Goal: Find specific page/section: Find specific page/section

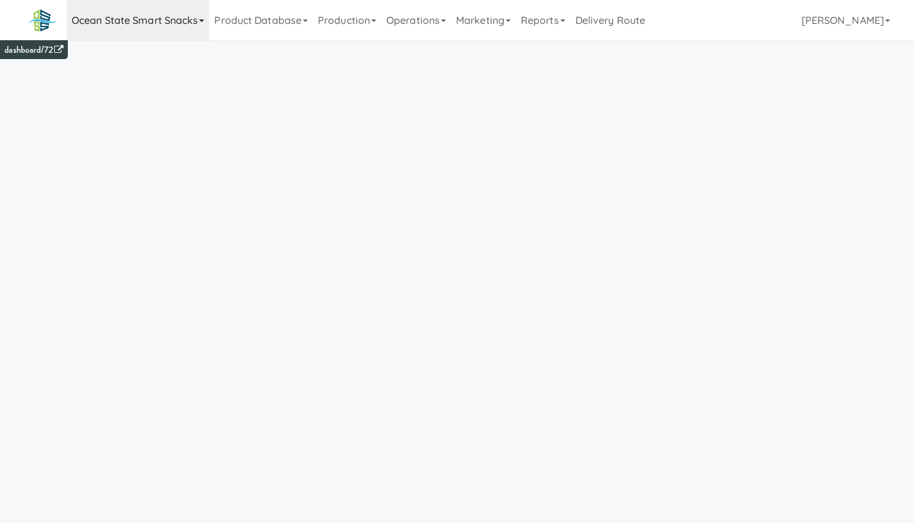
click at [110, 20] on link "Ocean State Smart Snacks" at bounding box center [138, 20] width 143 height 40
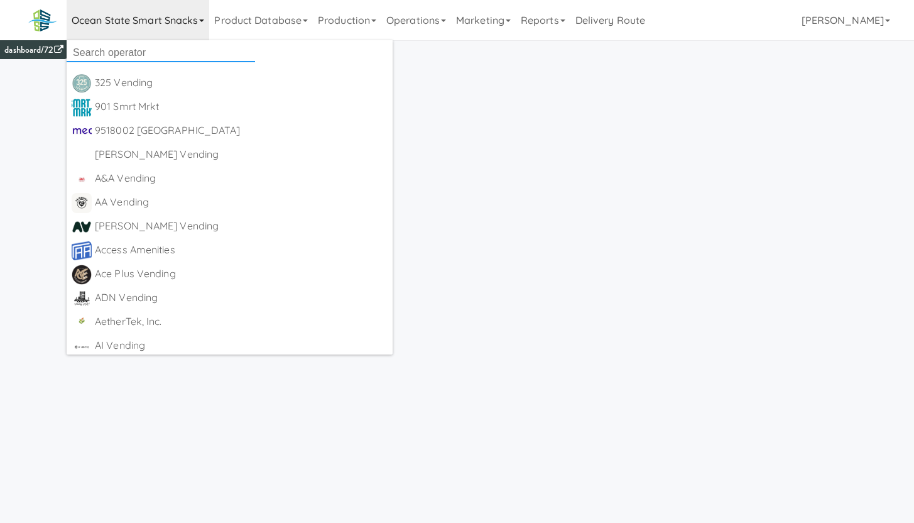
click at [110, 52] on input "text" at bounding box center [161, 52] width 189 height 19
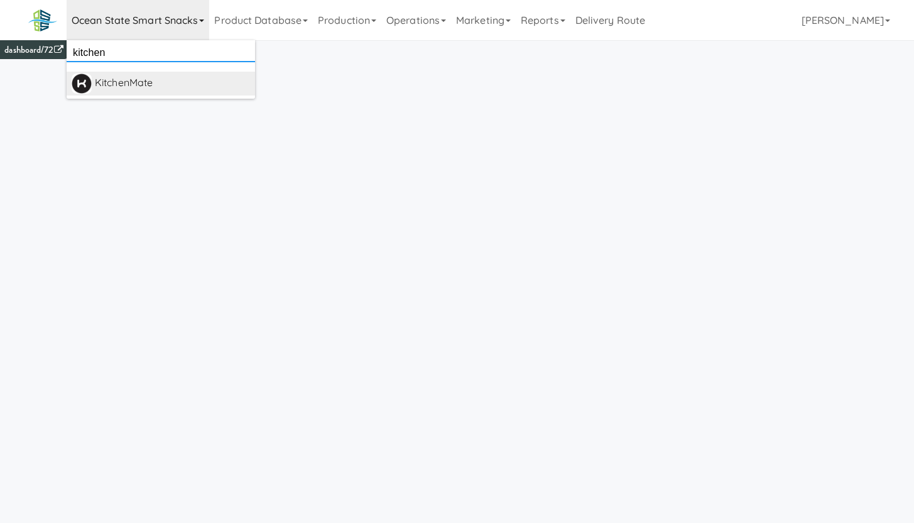
type input "kitchen"
click at [153, 85] on div "KitchenMate" at bounding box center [172, 83] width 155 height 19
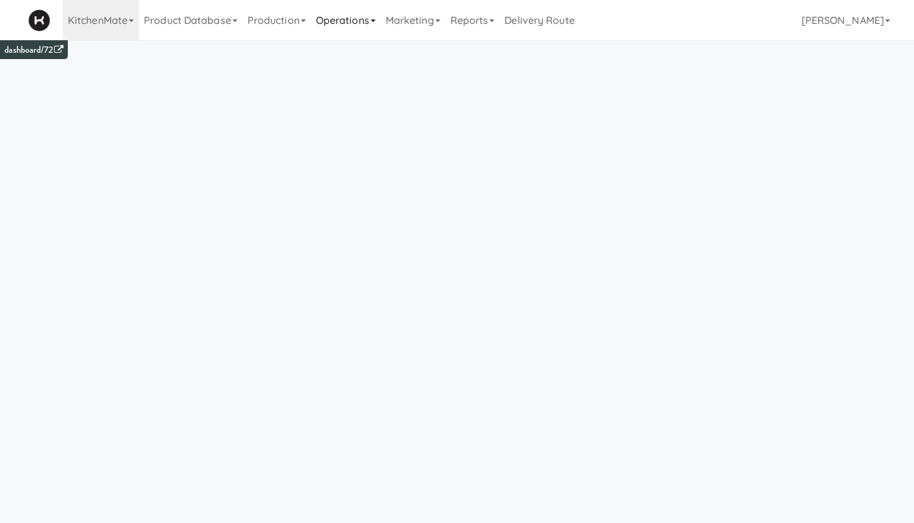
click at [332, 22] on link "Operations" at bounding box center [346, 20] width 70 height 40
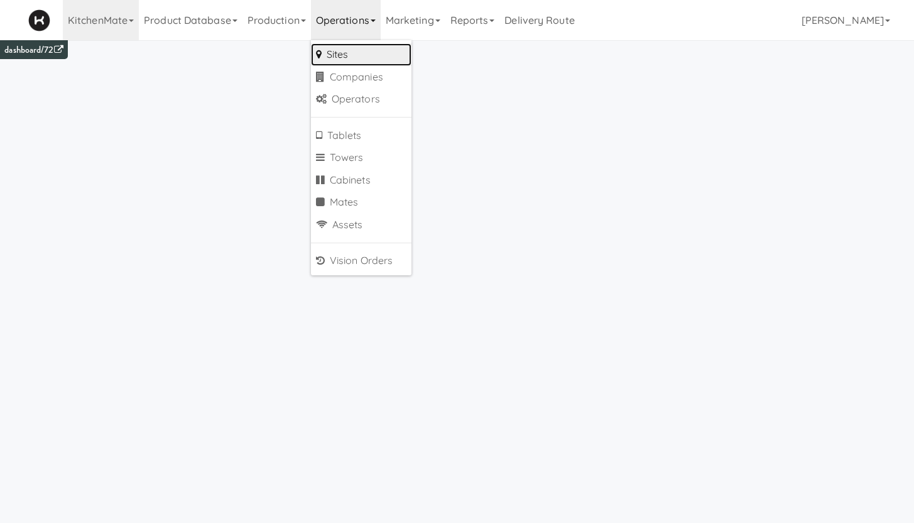
click at [336, 56] on link "Sites" at bounding box center [361, 54] width 101 height 23
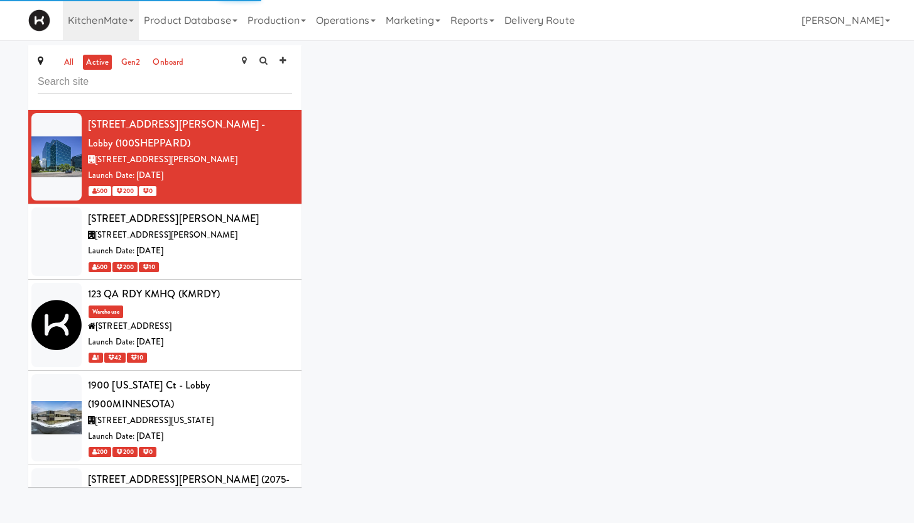
click at [96, 85] on input "text" at bounding box center [165, 81] width 255 height 23
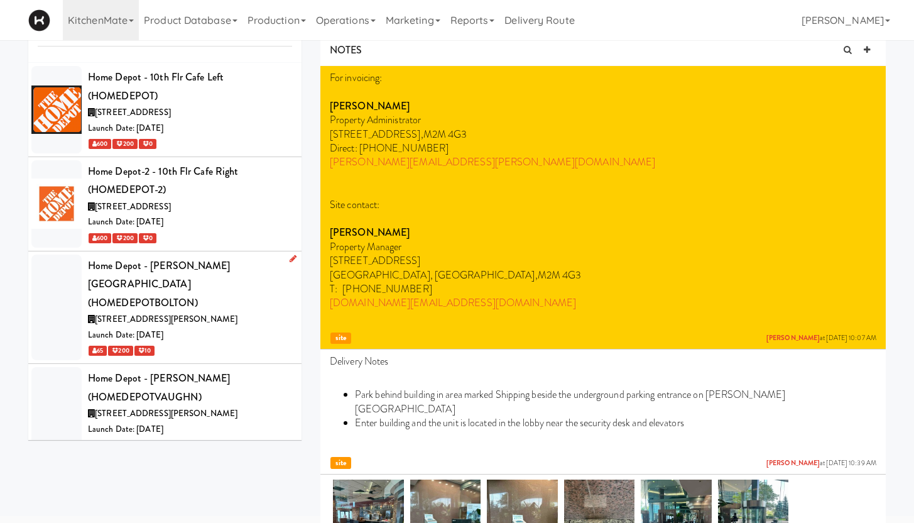
scroll to position [77, 0]
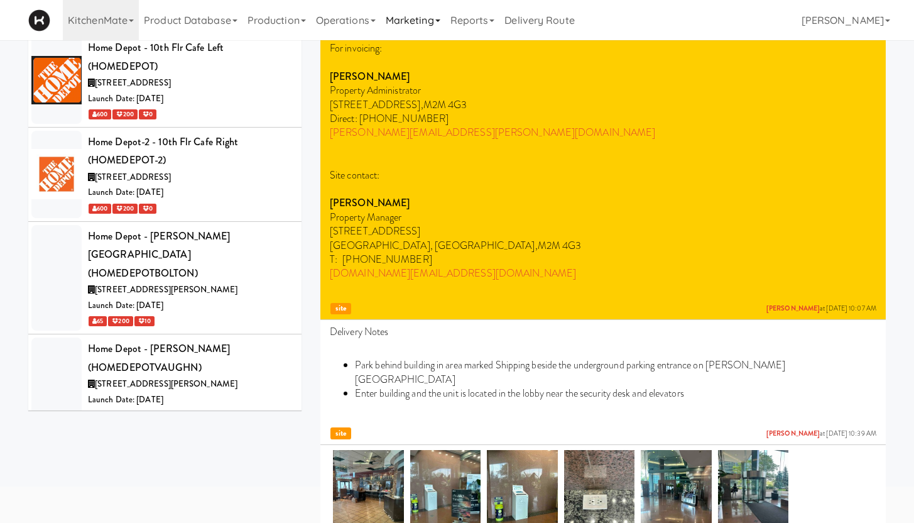
type input "home depot"
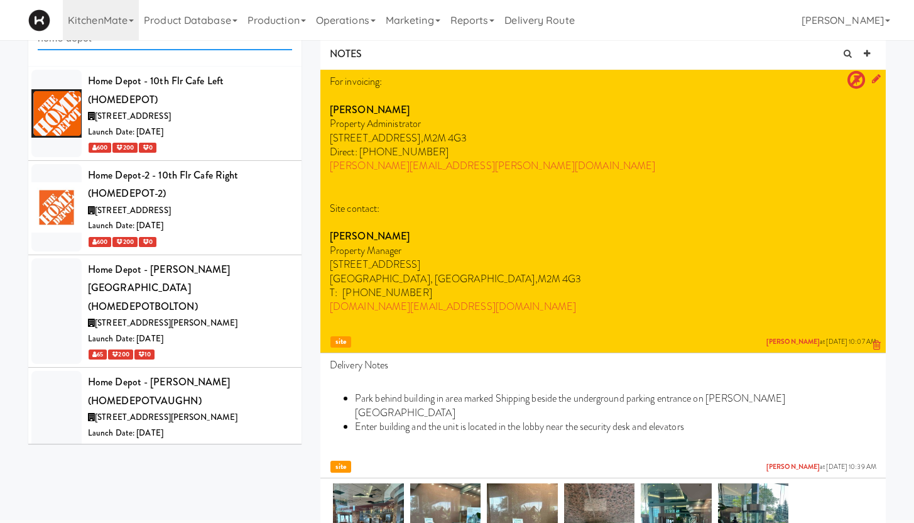
scroll to position [0, 0]
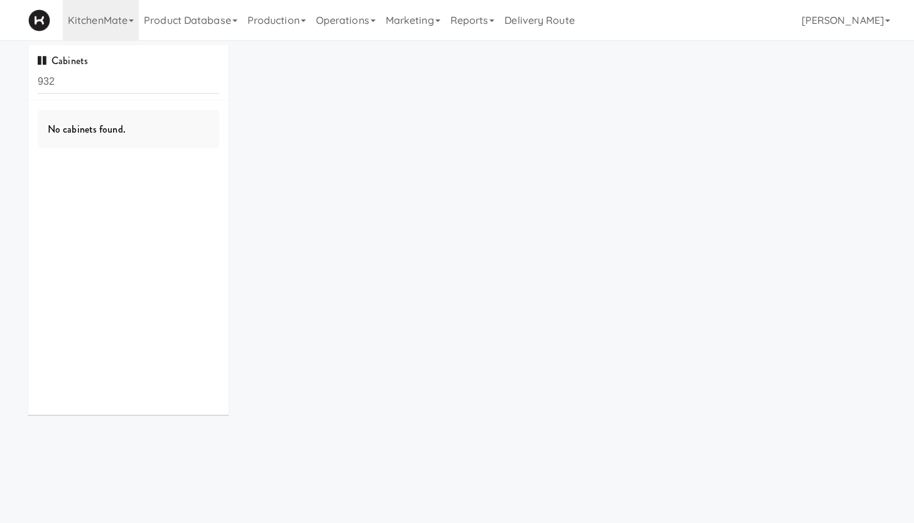
drag, startPoint x: 58, startPoint y: 82, endPoint x: 34, endPoint y: 81, distance: 24.5
click at [34, 81] on div "Cabinets 932" at bounding box center [128, 72] width 200 height 55
drag, startPoint x: 57, startPoint y: 78, endPoint x: 13, endPoint y: 80, distance: 44.1
click at [13, 80] on div "Cabinets 932 No cabinets found. ×" at bounding box center [457, 234] width 914 height 379
